Goal: Task Accomplishment & Management: Complete application form

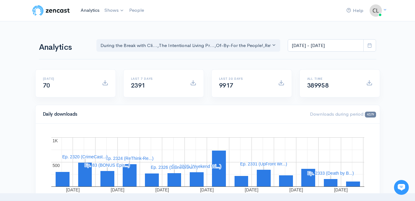
click at [93, 9] on link "Analytics" at bounding box center [90, 10] width 24 height 13
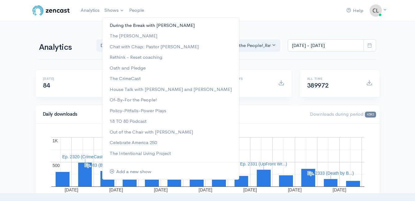
click at [121, 27] on link "During the Break with [PERSON_NAME]" at bounding box center [170, 25] width 137 height 11
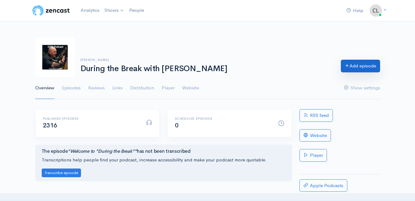
click at [352, 64] on link "Add episode" at bounding box center [360, 66] width 39 height 13
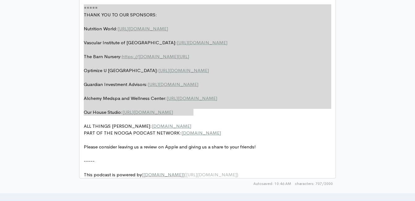
drag, startPoint x: 220, startPoint y: 36, endPoint x: 92, endPoint y: 3, distance: 131.9
type textarea "​===== THANK YOU TO OUR SPONSORS: Nutrition World: https://nutritionw.com/ Vasc…"
paste textarea
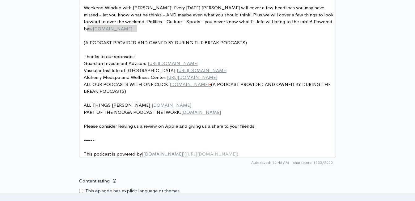
type textarea "www.medicaremisty.com"
drag, startPoint x: 140, startPoint y: 29, endPoint x: 79, endPoint y: 28, distance: 61.3
drag, startPoint x: 268, startPoint y: 39, endPoint x: 270, endPoint y: 42, distance: 3.3
click at [268, 46] on pre "​" at bounding box center [210, 49] width 255 height 7
click at [247, 53] on pre "Thanks to our sponsors:" at bounding box center [210, 56] width 255 height 7
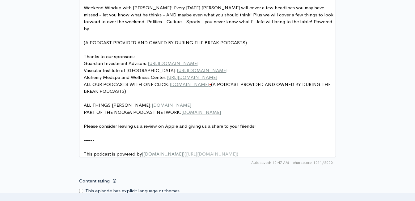
click at [237, 17] on pre "Weekend Windup with Jeff Styles! Every Friday Jeff will cover a few headlines y…" at bounding box center [210, 18] width 255 height 28
drag, startPoint x: 209, startPoint y: 56, endPoint x: 149, endPoint y: 58, distance: 60.3
type textarea "​https://giaplantoday.com/"
click at [299, 22] on pre "Weekend Windup with Jeff Styles! Every Friday Jeff will cover a few headlines y…" at bounding box center [210, 18] width 255 height 28
type textarea "​"
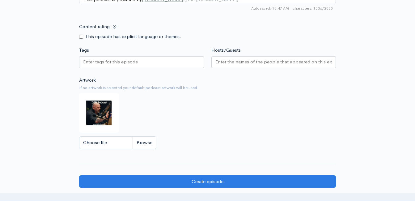
scroll to position [515, 0]
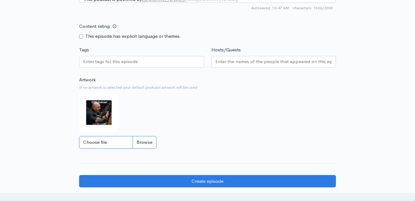
click at [152, 146] on input "Choose file" at bounding box center [117, 142] width 77 height 13
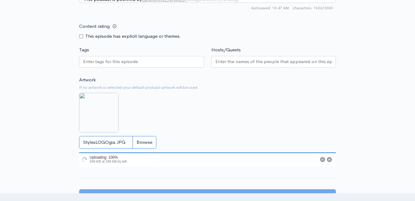
click at [150, 146] on input "StylesLOGOgia.JPG" at bounding box center [117, 142] width 77 height 13
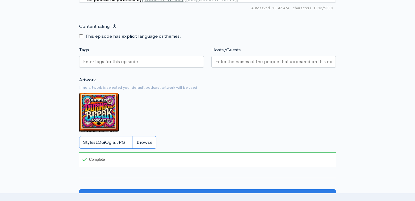
type input "C:\fakepath\1744048259850.jpg"
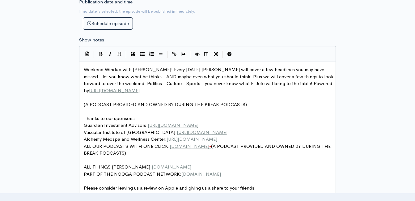
scroll to position [0, 0]
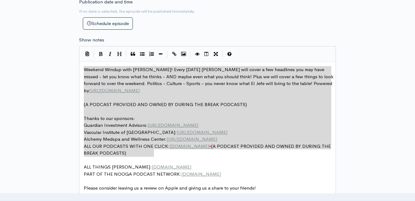
drag, startPoint x: 160, startPoint y: 150, endPoint x: 76, endPoint y: 70, distance: 116.6
type textarea "Weekend Windup with Jeff Styles! Every Friday Jeff will cover a few headlines y…"
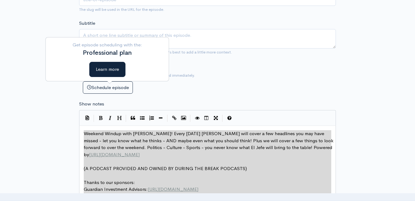
scroll to position [175, 0]
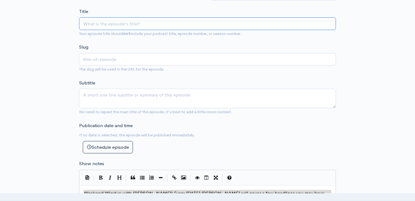
paste input "Weekend Windup with [PERSON_NAME]! Headlines and Opinions! [DATE] (Powered by G…"
click at [154, 25] on input "Weekend Windup with [PERSON_NAME]! Headlines and Opinions! [DATE] (Powered by G…" at bounding box center [207, 23] width 257 height 13
type input "Weekend Windup with Jeff Styles ! Headlines and Opinions! 9/12/25 (Powered by G…"
type input "weekend-windup-with-jeff-styles-headlines-and-opinions-91225-powered-by-guardia…"
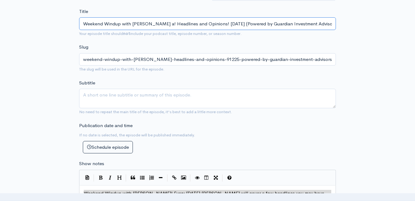
type input "Weekend Windup with Jeff Styles an! Headlines and Opinions! 9/12/25 (Powered by…"
type input "weekend-windup-with-jeff-styles-an-headlines-and-opinions-91225-powered-by-guar…"
type input "Weekend Windup with Jeff Styles and! Headlines and Opinions! 9/12/25 (Powered b…"
type input "weekend-windup-with-jeff-styles-and-headlines-and-opinions-91225-powered-by-gua…"
type input "Weekend Windup with Jeff Styles and C! Headlines and Opinions! 9/12/25 (Powered…"
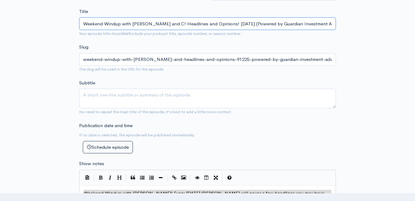
type input "weekend-windup-with-jeff-styles-and-c-headlines-and-opinions-91225-powered-by-g…"
type input "Weekend Windup with Jeff Styles and Cli! Headlines and Opinions! 9/12/25 (Power…"
type input "weekend-windup-with-jeff-styles-and-cli-headlines-and-opinions-91225-powered-by…"
type input "Weekend Windup with Jeff Styles and Clin! Headlines and Opinions! 9/12/25 (Powe…"
type input "weekend-windup-with-jeff-styles-and-clin-headlines-and-opinions-91225-powered-b…"
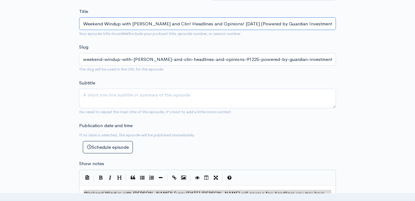
type input "Weekend Windup with Jeff Styles and Clint! Headlines and Opinions! 9/12/25 (Pow…"
type input "weekend-windup-with-jeff-styles-and-clint-headlines-and-opinions-91225-powered-…"
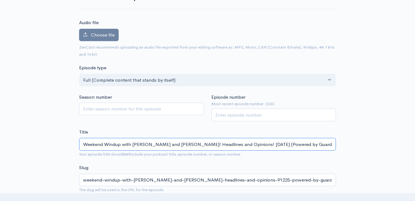
scroll to position [0, 0]
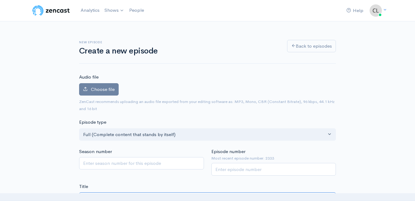
type input "Weekend Windup with Jeff Styles and Clint! Headlines and Opinions! 9/12/25 (Pow…"
click at [243, 174] on input "Episode number" at bounding box center [274, 169] width 125 height 13
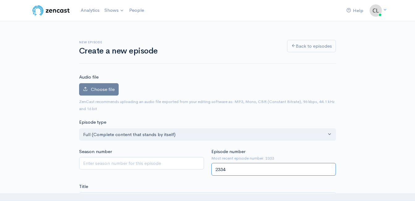
type input "2334"
drag, startPoint x: 187, startPoint y: 178, endPoint x: 182, endPoint y: 175, distance: 6.5
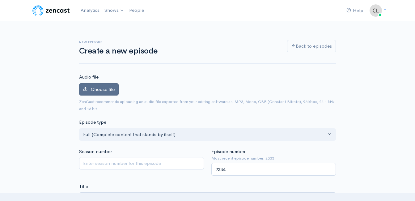
click at [110, 94] on label "Choose file" at bounding box center [99, 89] width 40 height 13
click at [0, 0] on input "Choose file" at bounding box center [0, 0] width 0 height 0
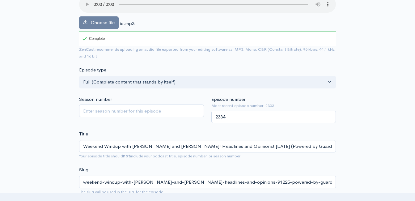
scroll to position [93, 0]
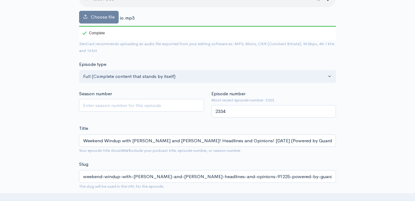
drag, startPoint x: 388, startPoint y: 95, endPoint x: 383, endPoint y: 97, distance: 5.2
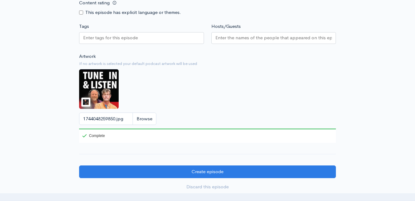
scroll to position [588, 0]
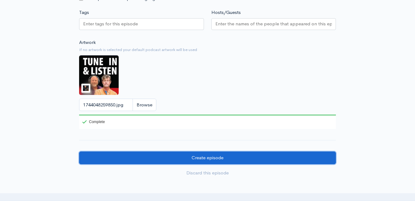
click at [226, 164] on input "Create episode" at bounding box center [207, 158] width 257 height 13
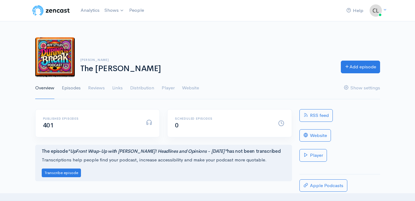
click at [67, 89] on link "Episodes" at bounding box center [71, 88] width 19 height 22
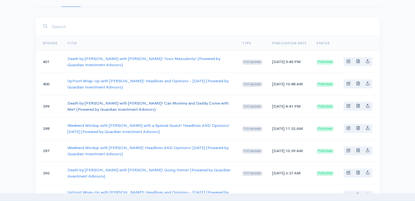
scroll to position [93, 0]
click at [94, 127] on link "Weekend Windup with [PERSON_NAME] with a Special Guest! Headlines AND Opinions!…" at bounding box center [148, 127] width 162 height 11
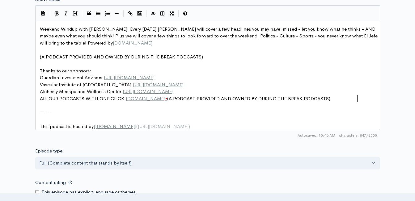
scroll to position [2, 0]
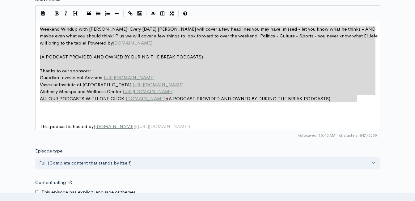
drag, startPoint x: 363, startPoint y: 98, endPoint x: 39, endPoint y: 41, distance: 328.7
type textarea "Weekend Windup with Jeff Styles! Every Friday Jeff will cover a few headlines y…"
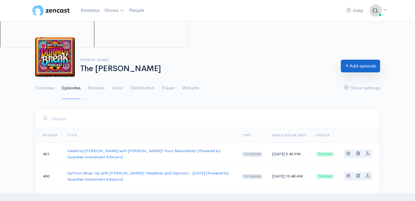
click at [352, 64] on link "Add episode" at bounding box center [360, 66] width 39 height 13
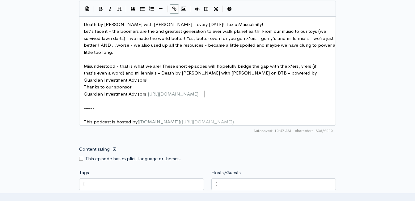
scroll to position [2, 0]
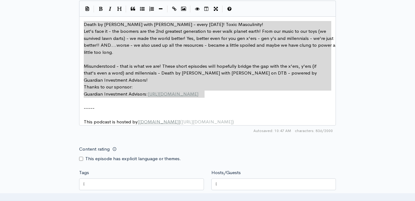
drag, startPoint x: 222, startPoint y: 94, endPoint x: 80, endPoint y: 24, distance: 158.6
type textarea "​Death by Boomer with Jeff Styles - every Wednesday! Toxic Masculinity! Let's f…"
paste textarea
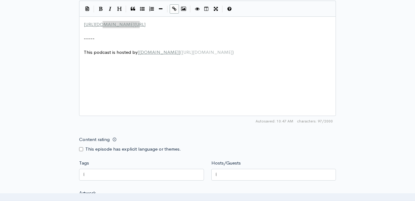
type textarea "https://giaplantoday.com/"
drag, startPoint x: 141, startPoint y: 24, endPoint x: 70, endPoint y: 21, distance: 71.2
type textarea "​"
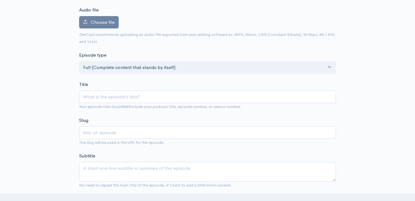
scroll to position [62, 0]
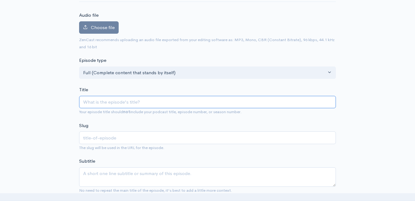
click at [147, 101] on input "Title" at bounding box center [207, 102] width 257 height 13
type input "w"
type input "we"
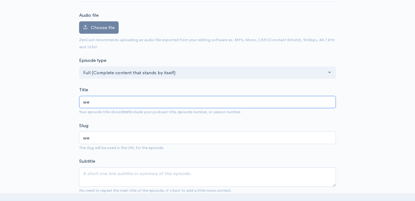
type input "wee"
type input "we"
type input "w"
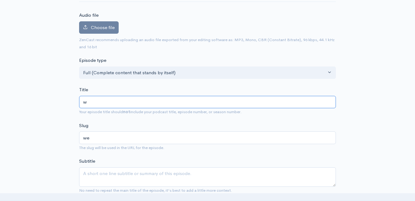
type input "w"
type input "W"
type input "w"
type input "We"
type input "we"
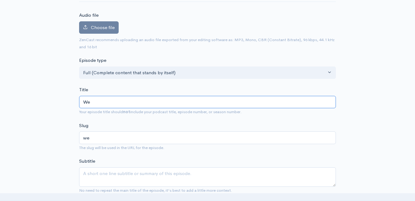
type input "Wee"
type input "wee"
type input "Week"
type input "week"
type input "Weeke"
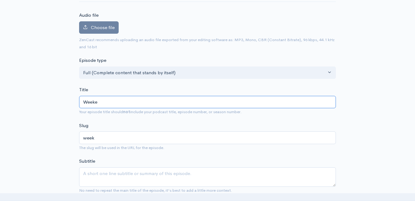
type input "weeke"
type input "Weeken"
type input "weeken"
type input "Weekend"
type input "weekend"
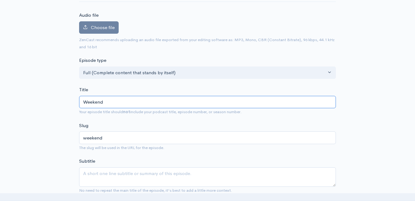
type input "Weekend W"
type input "weekend-w"
type input "Weekend Win"
type input "weekend-win"
type input "Weekend Wind"
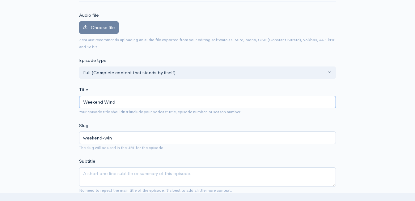
type input "weekend-wind"
type input "Weekend Windu"
type input "weekend-windu"
type input "Weekend Windup"
type input "weekend-windup"
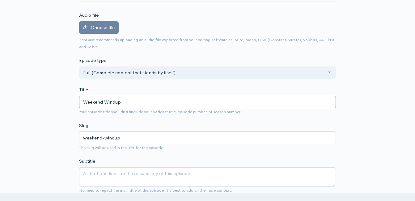
type input "Weekend Windup w"
type input "weekend-windup-w"
type input "Weekend Windup wi"
type input "weekend-windup-wi"
type input "Weekend Windup with"
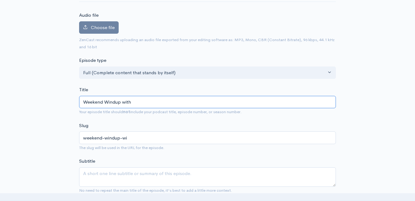
type input "weekend-windup-with"
type input "Weekend Windup with J"
type input "weekend-windup-with-j"
type input "Weekend Windup with Je"
type input "weekend-windup-with-je"
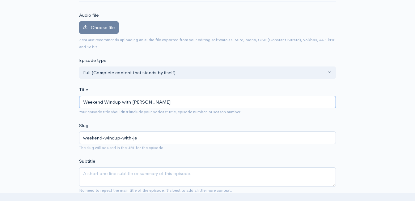
type input "Weekend Windup with Jef"
type input "weekend-windup-with-jef"
type input "Weekend Windup with Jeff"
type input "weekend-windup-with-jeff"
type input "Weekend Windup with Jeff S"
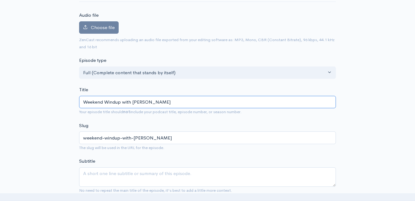
type input "weekend-windup-with-jeff-s"
type input "Weekend Windup with Jeff Sty"
type input "weekend-windup-with-jeff-sty"
type input "Weekend Windup with Jeff Styl"
type input "weekend-windup-with-jeff-styl"
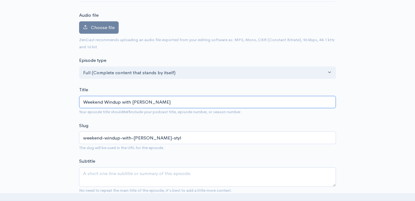
type input "Weekend Windup with Jeff Style"
type input "weekend-windup-with-jeff-style"
type input "Weekend Windup with Jeff Styles"
type input "weekend-windup-with-jeff-styles"
type input "Weekend Windup with Jeff Styles! H"
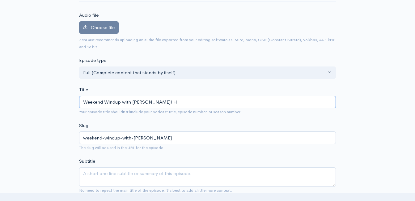
type input "weekend-windup-with-jeff-styles-h"
type input "Weekend Windup with Jeff Styles! Ha"
type input "weekend-windup-with-jeff-styles-ha"
type input "Weekend Windup with Jeff Styles! Had"
type input "weekend-windup-with-jeff-styles-had"
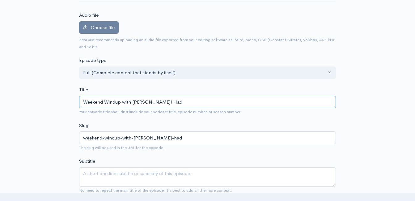
type input "Weekend Windup with Jeff Styles! Hadl"
type input "weekend-windup-with-jeff-styles-hadl"
type input "Weekend Windup with Jeff Styles! Had"
type input "weekend-windup-with-jeff-styles-had"
type input "Weekend Windup with Jeff Styles! Ha"
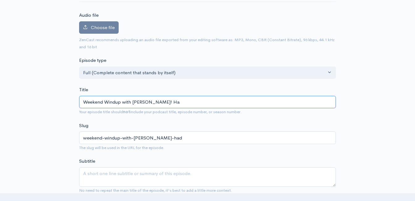
type input "weekend-windup-with-jeff-styles-ha"
type input "Weekend Windup with Jeff Styles! He"
type input "weekend-windup-with-jeff-styles-he"
type input "Weekend Windup with Jeff Styles! Hea"
type input "weekend-windup-with-jeff-styles-hea"
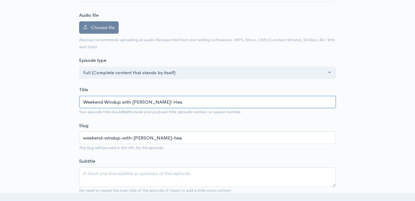
type input "Weekend Windup with Jeff Styles! Head"
type input "weekend-windup-with-jeff-styles-head"
type input "Weekend Windup with Jeff Styles! Headli"
type input "weekend-windup-with-jeff-styles-headli"
type input "Weekend Windup with Jeff Styles! Headlin"
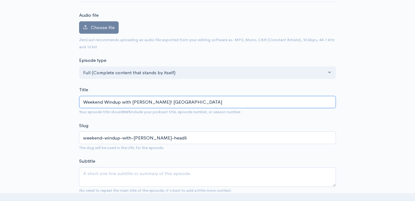
type input "weekend-windup-with-jeff-styles-headlin"
type input "Weekend Windup with Jeff Styles! Headline"
type input "weekend-windup-with-jeff-styles-headline"
type input "Weekend Windup with Jeff Styles! Headlines"
type input "weekend-windup-with-jeff-styles-headlines"
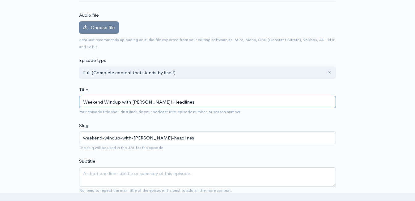
type input "Weekend Windup with Jeff Styles! Headlines a"
type input "weekend-windup-with-jeff-styles-headlines-a"
type input "Weekend Windup with Jeff Styles! Headlines an"
type input "weekend-windup-with-jeff-styles-headlines-an"
type input "Weekend Windup with Jeff Styles! Headlines and"
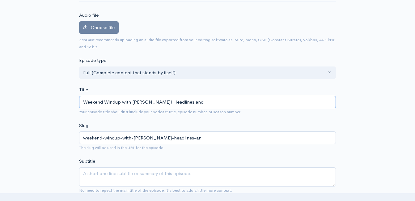
type input "weekend-windup-with-jeff-styles-headlines-and"
type input "Weekend Windup with Jeff Styles! Headlines and O"
type input "weekend-windup-with-jeff-styles-headlines-and-o"
type input "Weekend Windup with Jeff Styles! Headlines and Op"
type input "weekend-windup-with-jeff-styles-headlines-and-op"
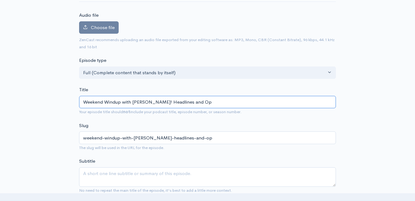
type input "Weekend Windup with Jeff Styles! Headlines and Opi"
type input "weekend-windup-with-jeff-styles-headlines-and-opi"
type input "Weekend Windup with Jeff Styles! Headlines and Opii"
type input "weekend-windup-with-jeff-styles-headlines-and-opii"
type input "Weekend Windup with Jeff Styles! Headlines and Opi"
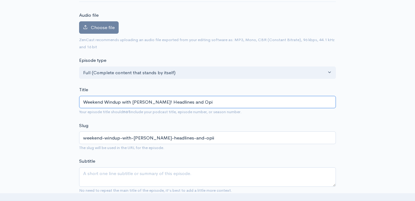
type input "weekend-windup-with-jeff-styles-headlines-and-opi"
type input "Weekend Windup with Jeff Styles! Headlines and Opin"
type input "weekend-windup-with-jeff-styles-headlines-and-opin"
type input "Weekend Windup with Jeff Styles! Headlines and Opino"
type input "weekend-windup-with-jeff-styles-headlines-and-opino"
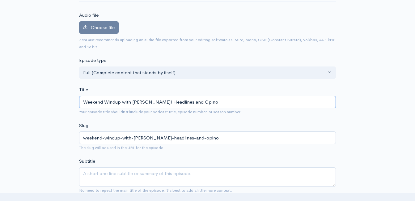
type input "Weekend Windup with Jeff Styles! Headlines and Opin"
type input "weekend-windup-with-jeff-styles-headlines-and-opin"
type input "Weekend Windup with Jeff Styles! Headlines and Opini"
type input "weekend-windup-with-jeff-styles-headlines-and-opini"
type input "Weekend Windup with Jeff Styles! Headlines and Opinion"
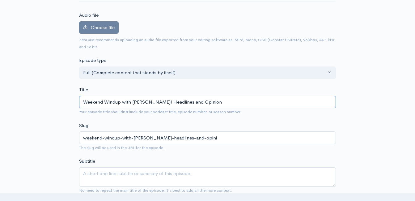
type input "weekend-windup-with-jeff-styles-headlines-and-opinion"
type input "Weekend Windup with Jeff Styles! Headlines and Opinions"
type input "weekend-windup-with-jeff-styles-headlines-and-opinions"
type input "Weekend Windup with Jeff Styles! Headlines and Opinions! 1"
type input "weekend-windup-with-jeff-styles-headlines-and-opinions-1"
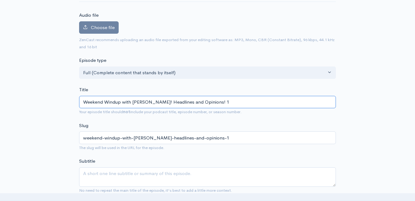
type input "Weekend Windup with Jeff Styles! Headlines and Opinions!"
type input "weekend-windup-with-jeff-styles-headlines-and-opinions"
type input "Weekend Windup with Jeff Styles! Headlines and Opinions! 9"
type input "weekend-windup-with-jeff-styles-headlines-and-opinions-9"
type input "Weekend Windup with Jeff Styles! Headlines and Opinions! 9.1"
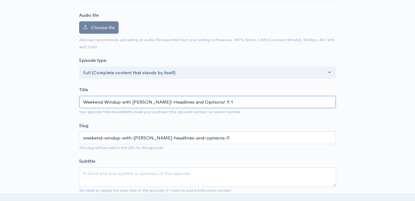
type input "weekend-windup-with-jeff-styles-headlines-and-opinions-91"
type input "Weekend Windup with Jeff Styles! Headlines and Opinions! 9."
type input "weekend-windup-with-jeff-styles-headlines-and-opinions-9"
type input "Weekend Windup with Jeff Styles! Headlines and Opinions! 9/1"
type input "weekend-windup-with-jeff-styles-headlines-and-opinions-91"
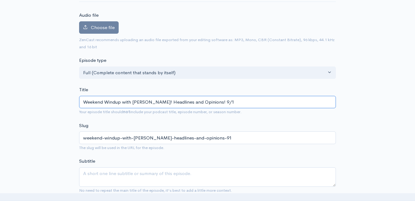
type input "Weekend Windup with Jeff Styles! Headlines and Opinions! 9/12"
type input "weekend-windup-with-jeff-styles-headlines-and-opinions-912"
type input "Weekend Windup with Jeff Styles! Headlines and Opinions! 9/12/2"
type input "weekend-windup-with-jeff-styles-headlines-and-opinions-9122"
type input "Weekend Windup with Jeff Styles! Headlines and Opinions! 9/12/25"
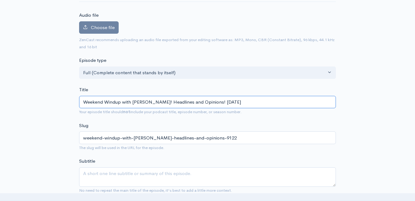
type input "weekend-windup-with-jeff-styles-headlines-and-opinions-91225"
type input "Weekend Windup with Jeff Styles! Headlines and Opinions! 9/12/25 (P"
type input "weekend-windup-with-jeff-styles-headlines-and-opinions-91225-p"
type input "Weekend Windup with Jeff Styles! Headlines and Opinions! 9/12/25 (Po"
type input "weekend-windup-with-jeff-styles-headlines-and-opinions-91225-po"
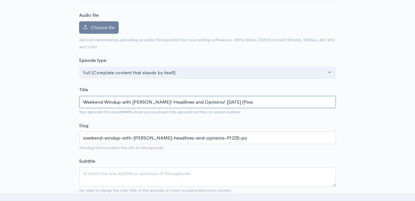
type input "Weekend Windup with Jeff Styles! Headlines and Opinions! 9/12/25 (Powe"
type input "weekend-windup-with-jeff-styles-headlines-and-opinions-91225-powe"
type input "Weekend Windup with Jeff Styles! Headlines and Opinions! 9/12/25 (Power"
type input "weekend-windup-with-jeff-styles-headlines-and-opinions-91225-power"
type input "Weekend Windup with Jeff Styles! Headlines and Opinions! 9/12/25 (Powere"
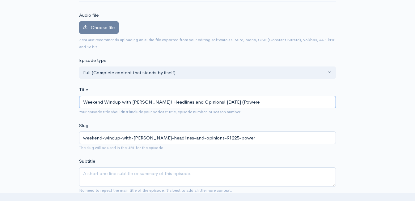
type input "weekend-windup-with-jeff-styles-headlines-and-opinions-91225-powere"
type input "Weekend Windup with Jeff Styles! Headlines and Opinions! 9/12/25 (Powered"
type input "weekend-windup-with-jeff-styles-headlines-and-opinions-91225-powered"
type input "Weekend Windup with Jeff Styles! Headlines and Opinions! 9/12/25 (Powered b"
type input "weekend-windup-with-jeff-styles-headlines-and-opinions-91225-powered-b"
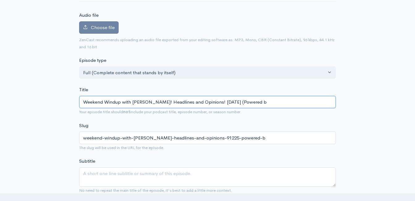
type input "Weekend Windup with Jeff Styles! Headlines and Opinions! 9/12/25 (Powered by"
type input "weekend-windup-with-jeff-styles-headlines-and-opinions-91225-powered-by"
type input "Weekend Windup with Jeff Styles! Headlines and Opinions! 9/12/25 (Powered by G"
type input "weekend-windup-with-jeff-styles-headlines-and-opinions-91225-powered-by-g"
type input "Weekend Windup with Jeff Styles! Headlines and Opinions! 9/12/25 (Powered by Gu"
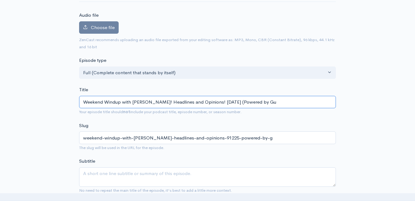
type input "weekend-windup-with-jeff-styles-headlines-and-opinions-91225-powered-by-gu"
type input "Weekend Windup with Jeff Styles! Headlines and Opinions! 9/12/25 (Powered by Gua"
type input "weekend-windup-with-jeff-styles-headlines-and-opinions-91225-powered-by-gua"
type input "Weekend Windup with Jeff Styles! Headlines and Opinions! 9/12/25 (Powered by Gu…"
type input "weekend-windup-with-jeff-styles-headlines-and-opinions-91225-powered-by-guar"
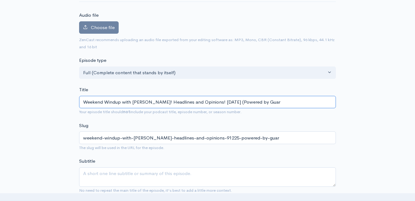
type input "Weekend Windup with Jeff Styles! Headlines and Opinions! 9/12/25 (Powered by Gu…"
type input "weekend-windup-with-jeff-styles-headlines-and-opinions-91225-powered-by-guard"
type input "Weekend Windup with Jeff Styles! Headlines and Opinions! 9/12/25 (Powered by Gu…"
type input "weekend-windup-with-jeff-styles-headlines-and-opinions-91225-powered-by-guardin"
type input "Weekend Windup with Jeff Styles! Headlines and Opinions! 9/12/25 (Powered by Gu…"
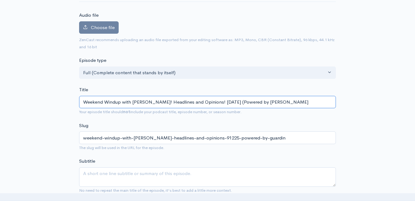
type input "weekend-windup-with-jeff-styles-headlines-and-opinions-91225-powered-by-guardina"
type input "Weekend Windup with Jeff Styles! Headlines and Opinions! 9/12/25 (Powered by Gu…"
type input "weekend-windup-with-jeff-styles-headlines-and-opinions-91225-powered-by-guardin"
type input "Weekend Windup with Jeff Styles! Headlines and Opinions! 9/12/25 (Powered by Gu…"
type input "weekend-windup-with-jeff-styles-headlines-and-opinions-91225-powered-by-guardi"
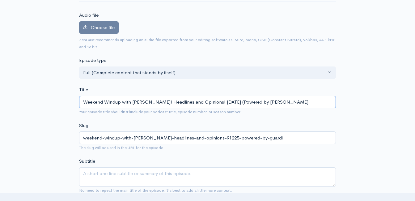
type input "Weekend Windup with Jeff Styles! Headlines and Opinions! 9/12/25 (Powered by Gu…"
type input "weekend-windup-with-jeff-styles-headlines-and-opinions-91225-powered-by-guardia"
type input "Weekend Windup with Jeff Styles! Headlines and Opinions! 9/12/25 (Powered by Gu…"
type input "weekend-windup-with-jeff-styles-headlines-and-opinions-91225-powered-by-guardian"
type input "Weekend Windup with Jeff Styles! Headlines and Opinions! 9/12/25 (Powered by Gu…"
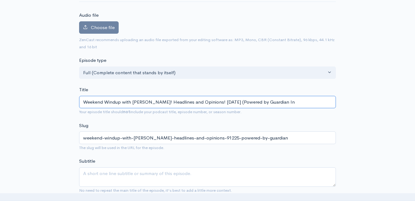
type input "weekend-windup-with-jeff-styles-headlines-and-opinions-91225-powered-by-guardia…"
type input "Weekend Windup with Jeff Styles! Headlines and Opinions! 9/12/25 (Powered by Gu…"
type input "weekend-windup-with-jeff-styles-headlines-and-opinions-91225-powered-by-guardia…"
type input "Weekend Windup with Jeff Styles! Headlines and Opinions! 9/12/25 (Powered by Gu…"
type input "weekend-windup-with-jeff-styles-headlines-and-opinions-91225-powered-by-guardia…"
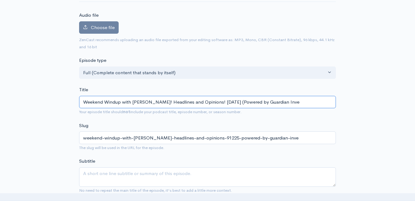
type input "Weekend Windup with Jeff Styles! Headlines and Opinions! 9/12/25 (Powered by Gu…"
type input "weekend-windup-with-jeff-styles-headlines-and-opinions-91225-powered-by-guardia…"
type input "Weekend Windup with Jeff Styles! Headlines and Opinions! 9/12/25 (Powered by Gu…"
type input "weekend-windup-with-jeff-styles-headlines-and-opinions-91225-powered-by-guardia…"
type input "Weekend Windup with Jeff Styles! Headlines and Opinions! 9/12/25 (Powered by Gu…"
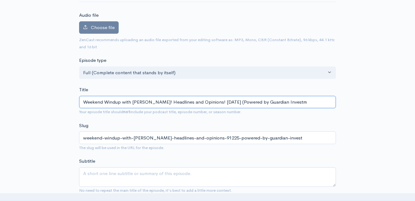
type input "weekend-windup-with-jeff-styles-headlines-and-opinions-91225-powered-by-guardia…"
type input "Weekend Windup with Jeff Styles! Headlines and Opinions! 9/12/25 (Powered by Gu…"
type input "weekend-windup-with-jeff-styles-headlines-and-opinions-91225-powered-by-guardia…"
type input "Weekend Windup with Jeff Styles! Headlines and Opinions! 9/12/25 (Powered by Gu…"
type input "weekend-windup-with-jeff-styles-headlines-and-opinions-91225-powered-by-guardia…"
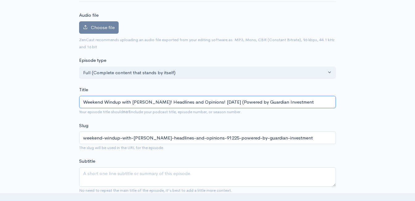
type input "Weekend Windup with Jeff Styles! Headlines and Opinions! 9/12/25 (Powered by Gu…"
type input "weekend-windup-with-jeff-styles-headlines-and-opinions-91225-powered-by-guardia…"
type input "Weekend Windup with Jeff Styles! Headlines and Opinions! 9/12/25 (Powered by Gu…"
type input "weekend-windup-with-jeff-styles-headlines-and-opinions-91225-powered-by-guardia…"
type input "Weekend Windup with Jeff Styles! Headlines and Opinions! 9/12/25 (Powered by Gu…"
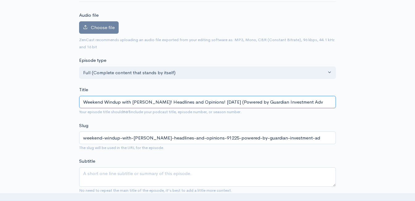
type input "weekend-windup-with-jeff-styles-headlines-and-opinions-91225-powered-by-guardia…"
type input "Weekend Windup with Jeff Styles! Headlines and Opinions! 9/12/25 (Powered by Gu…"
type input "weekend-windup-with-jeff-styles-headlines-and-opinions-91225-powered-by-guardia…"
type input "Weekend Windup with Jeff Styles! Headlines and Opinions! 9/12/25 (Powered by Gu…"
click at [202, 101] on input "Weekend Windup with [PERSON_NAME]! Headlines and Opinions! [DATE] (Powered by G…" at bounding box center [207, 102] width 257 height 13
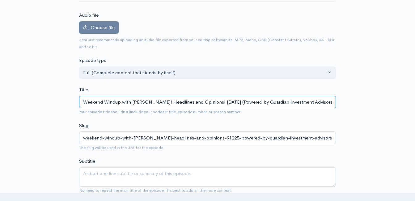
click at [203, 99] on input "Weekend Windup with [PERSON_NAME]! Headlines and Opinions! [DATE] (Powered by G…" at bounding box center [207, 102] width 257 height 13
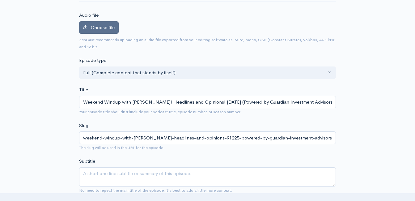
click at [106, 27] on span "Choose file" at bounding box center [103, 27] width 24 height 6
click at [0, 0] on input "Choose file" at bounding box center [0, 0] width 0 height 0
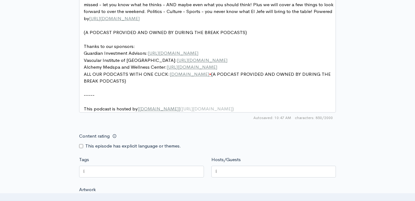
scroll to position [371, 0]
click at [80, 148] on input "Content rating" at bounding box center [81, 146] width 4 height 4
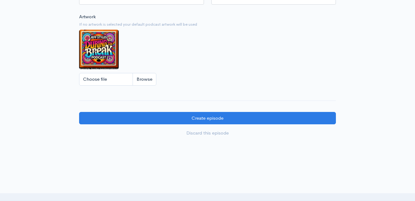
scroll to position [557, 0]
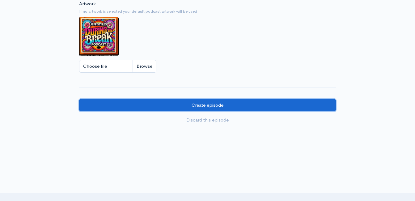
click at [234, 107] on input "Create episode" at bounding box center [207, 105] width 257 height 13
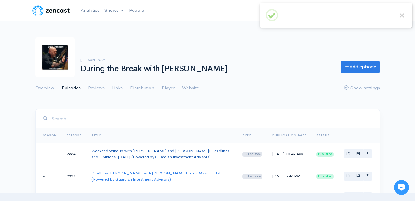
click at [101, 151] on link "Weekend Windup with Jeff Styles and Clint! Headlines and Opinions! 9/12/25 (Pow…" at bounding box center [161, 153] width 138 height 11
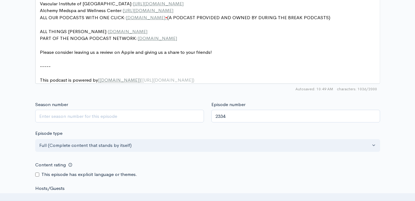
scroll to position [495, 0]
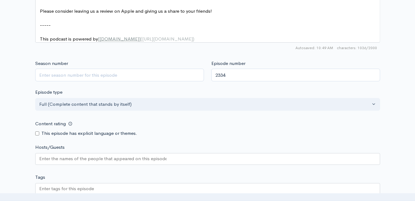
click at [39, 136] on input "Content rating" at bounding box center [37, 133] width 4 height 4
checkbox input "true"
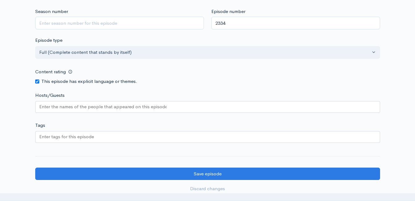
scroll to position [635, 0]
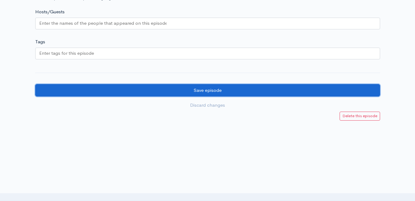
click at [187, 91] on input "Save episode" at bounding box center [207, 90] width 345 height 13
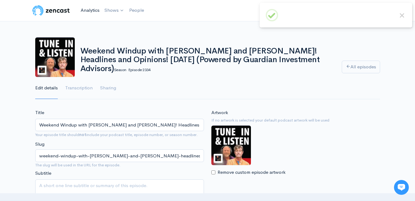
click at [92, 8] on link "Analytics" at bounding box center [90, 10] width 24 height 13
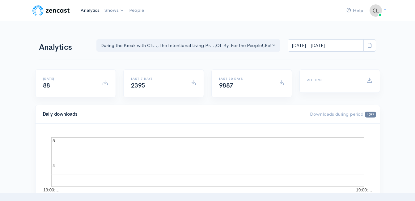
click at [86, 12] on link "Analytics" at bounding box center [90, 10] width 24 height 13
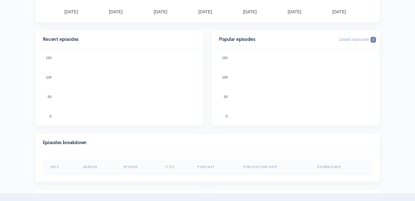
scroll to position [62, 0]
